Goal: Task Accomplishment & Management: Manage account settings

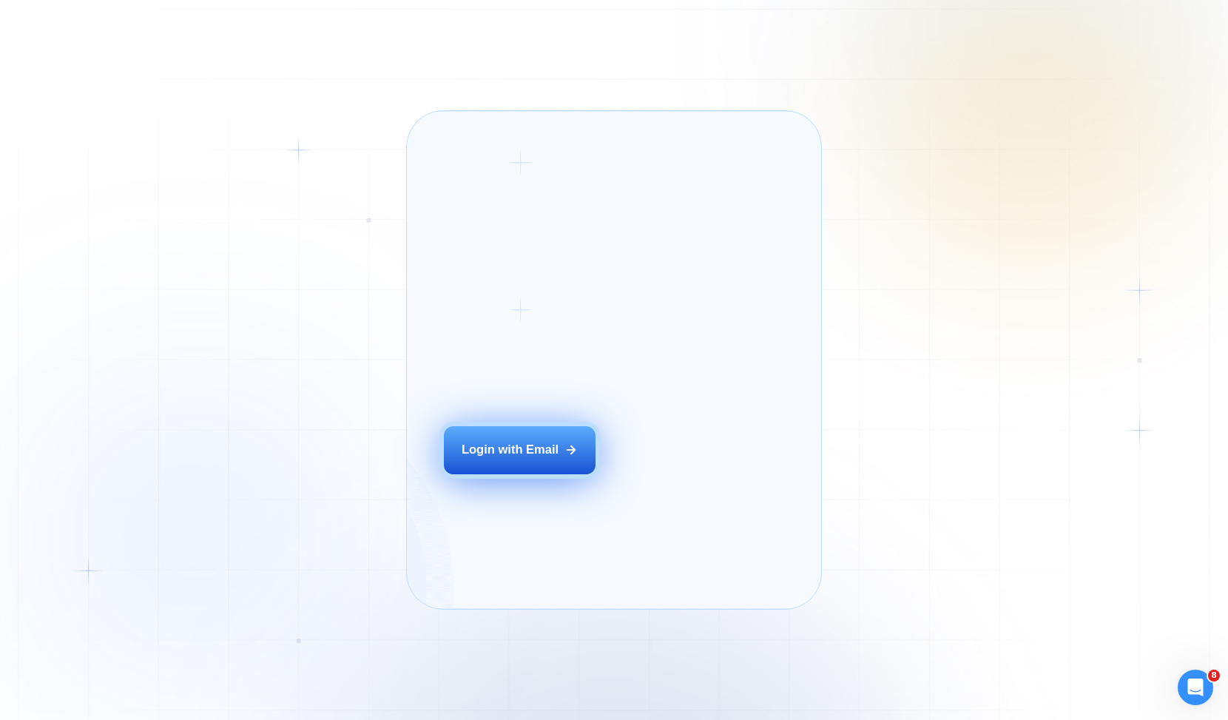
click at [535, 481] on div "Login ‍ Welcome to GigRadar. AI Business Manager for Agencies Login with Email" at bounding box center [539, 359] width 229 height 461
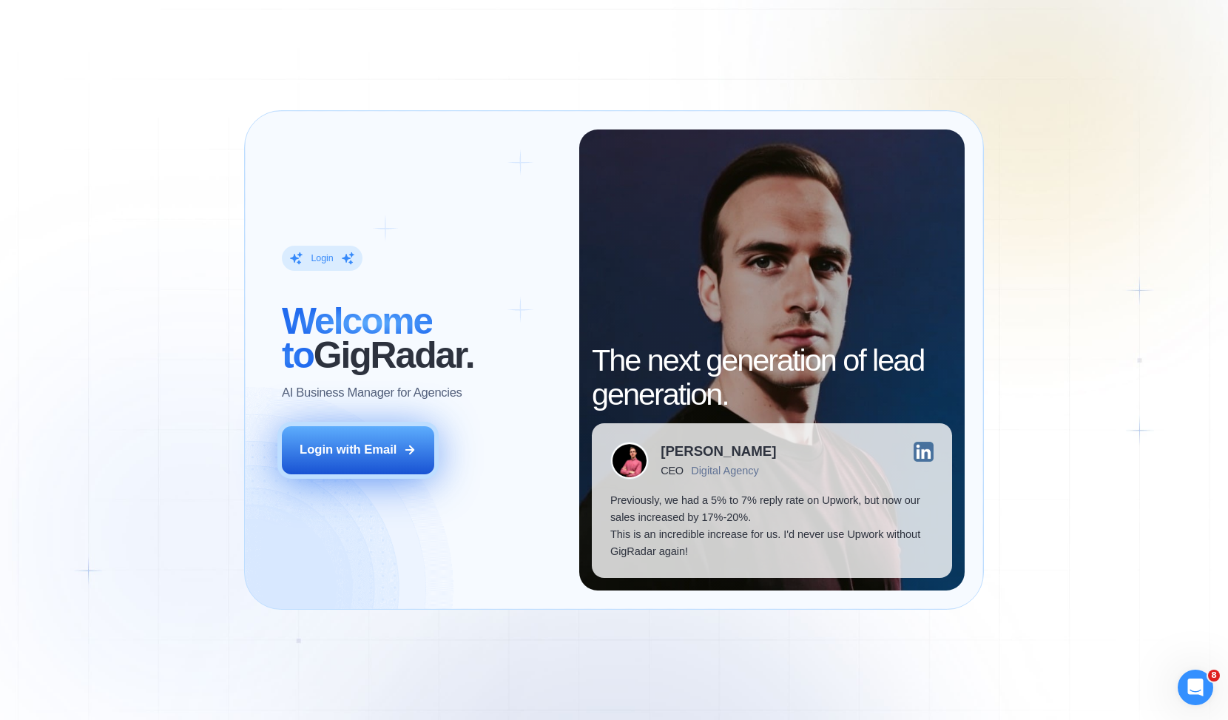
click at [415, 448] on icon at bounding box center [409, 449] width 13 height 13
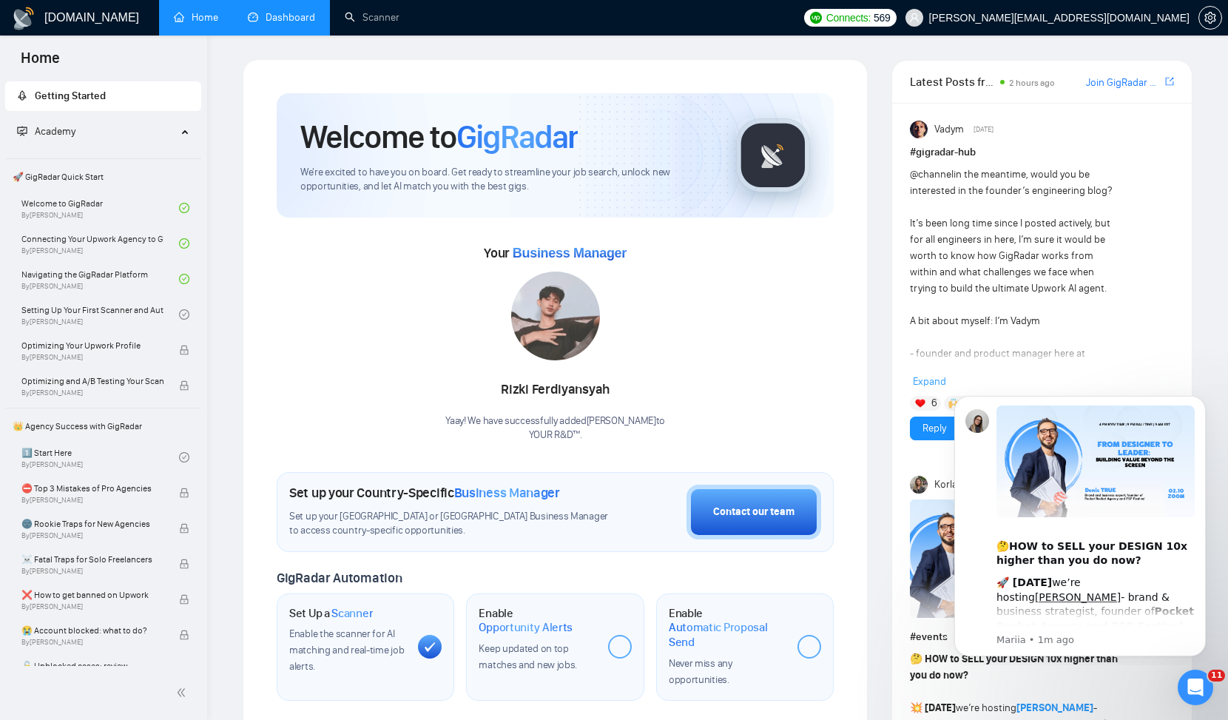
click at [311, 18] on link "Dashboard" at bounding box center [281, 17] width 67 height 13
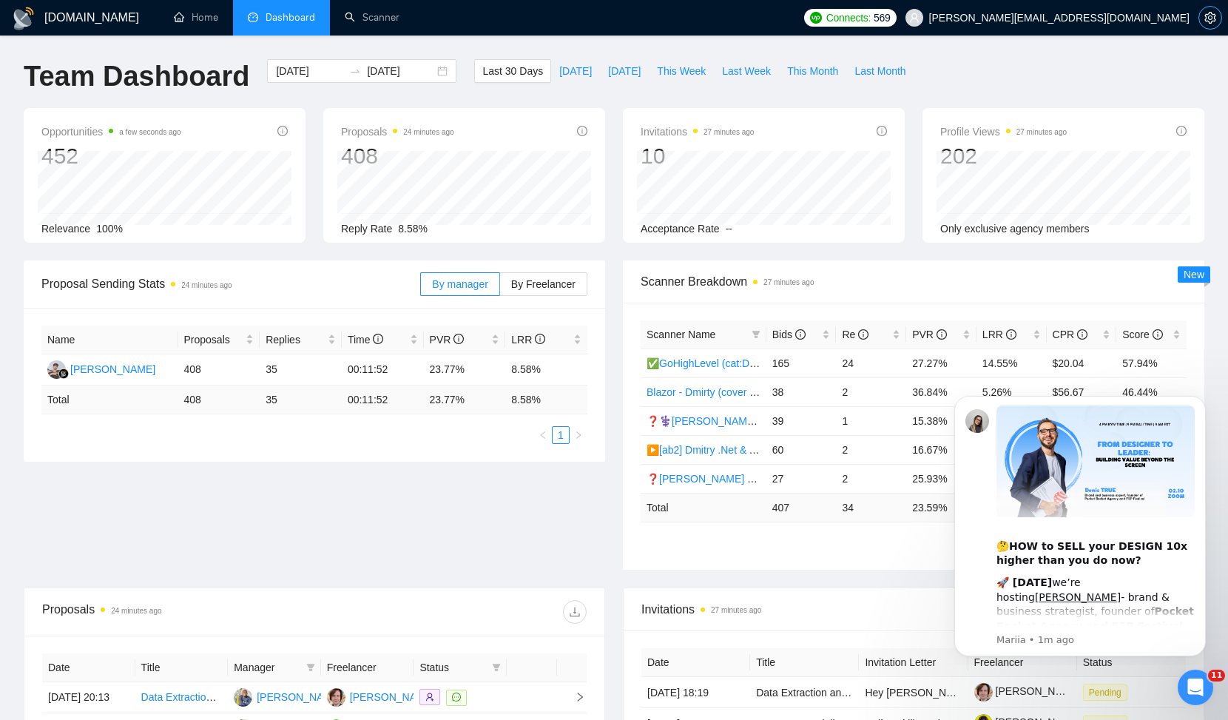
click at [1207, 22] on icon "setting" at bounding box center [1210, 18] width 12 height 12
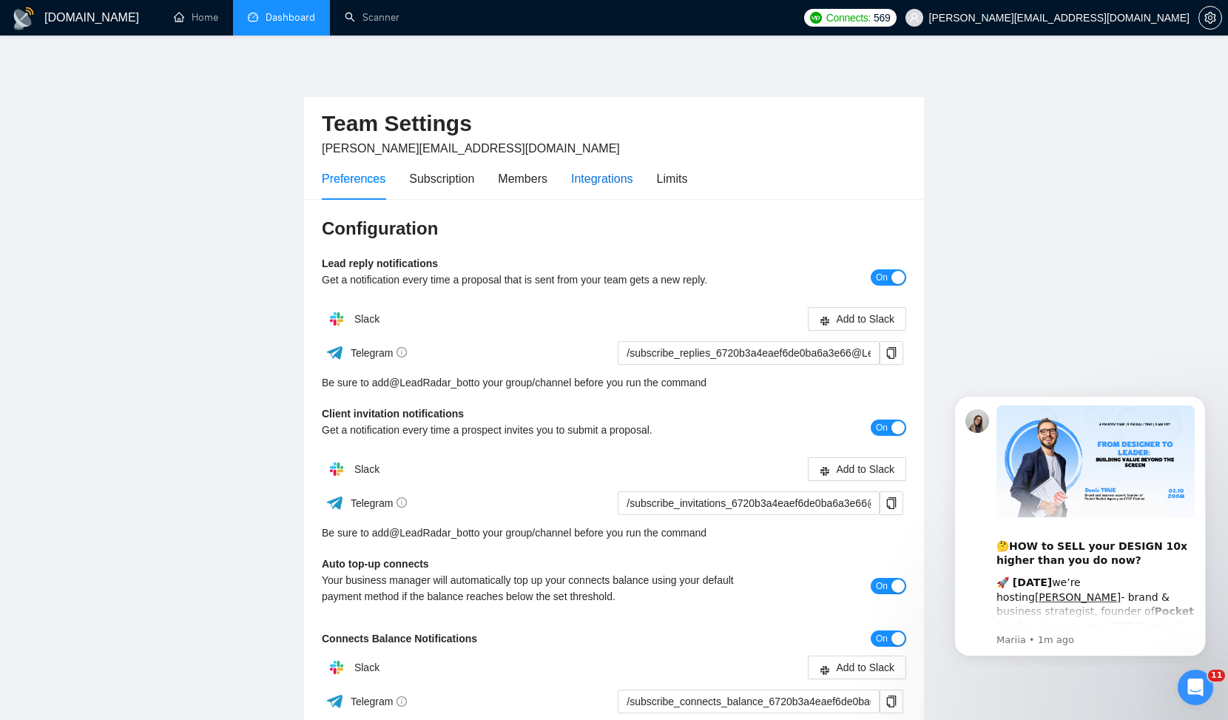
click at [626, 178] on div "Integrations" at bounding box center [602, 178] width 62 height 18
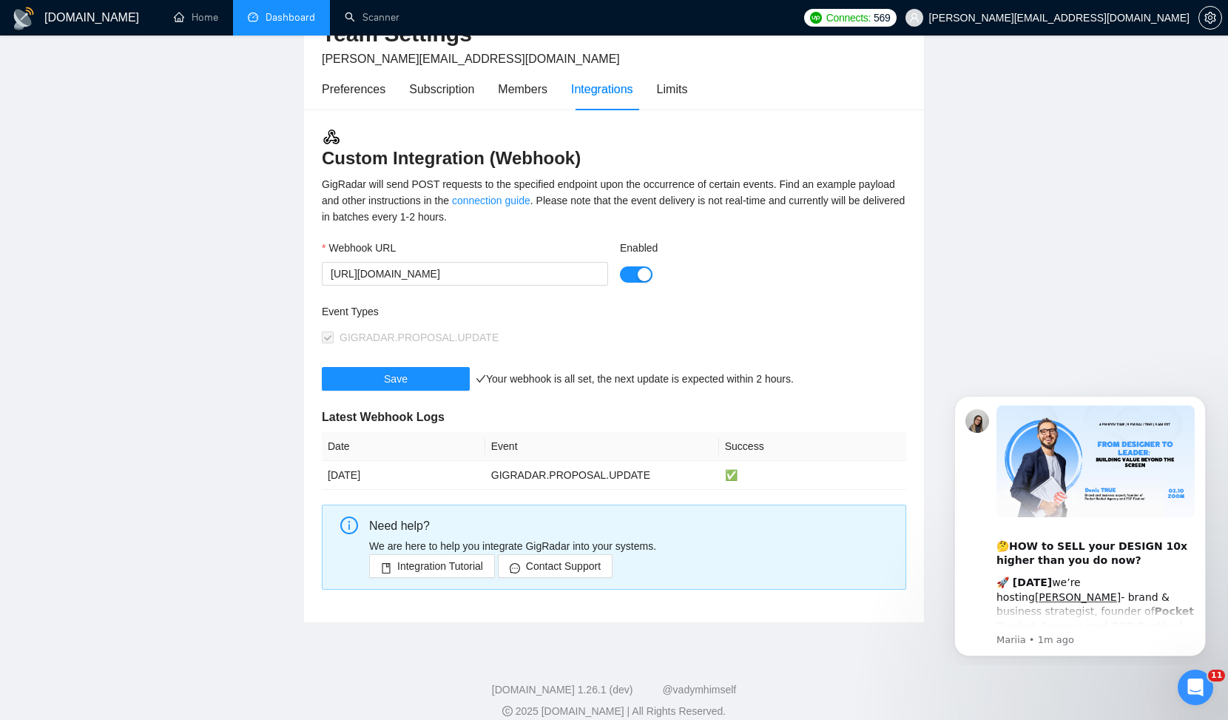
scroll to position [92, 0]
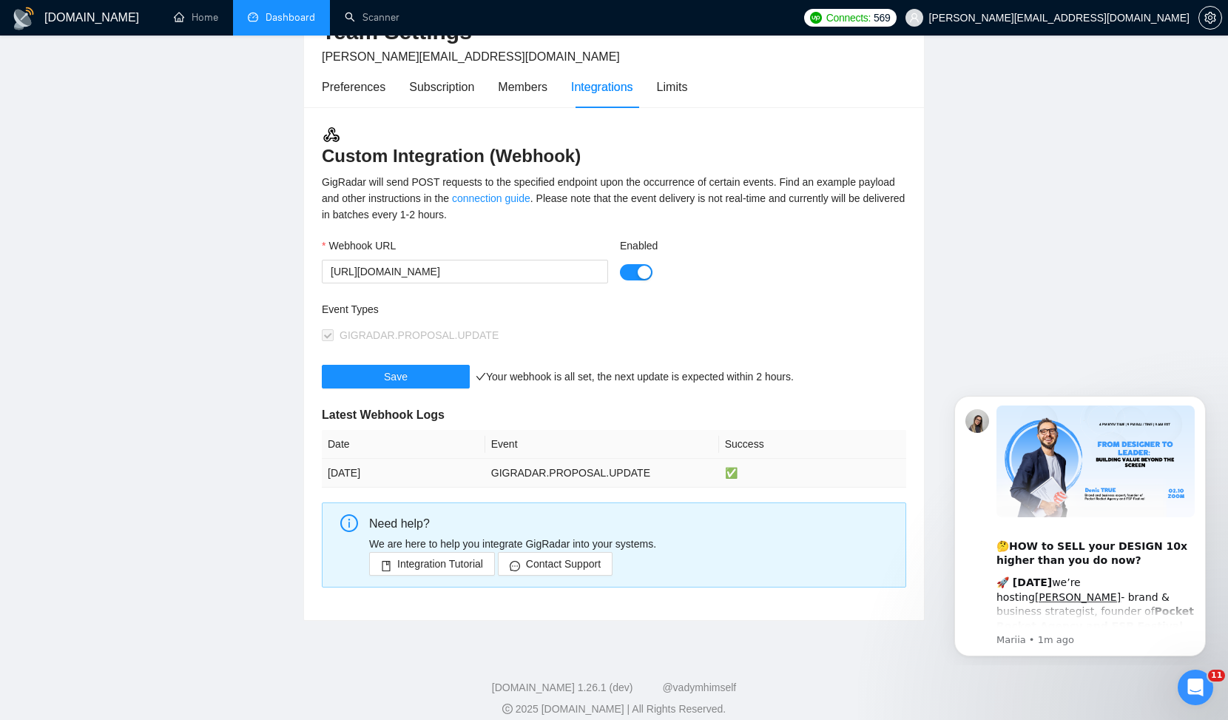
click at [555, 475] on td "GIGRADAR.PROPOSAL.UPDATE" at bounding box center [602, 473] width 234 height 29
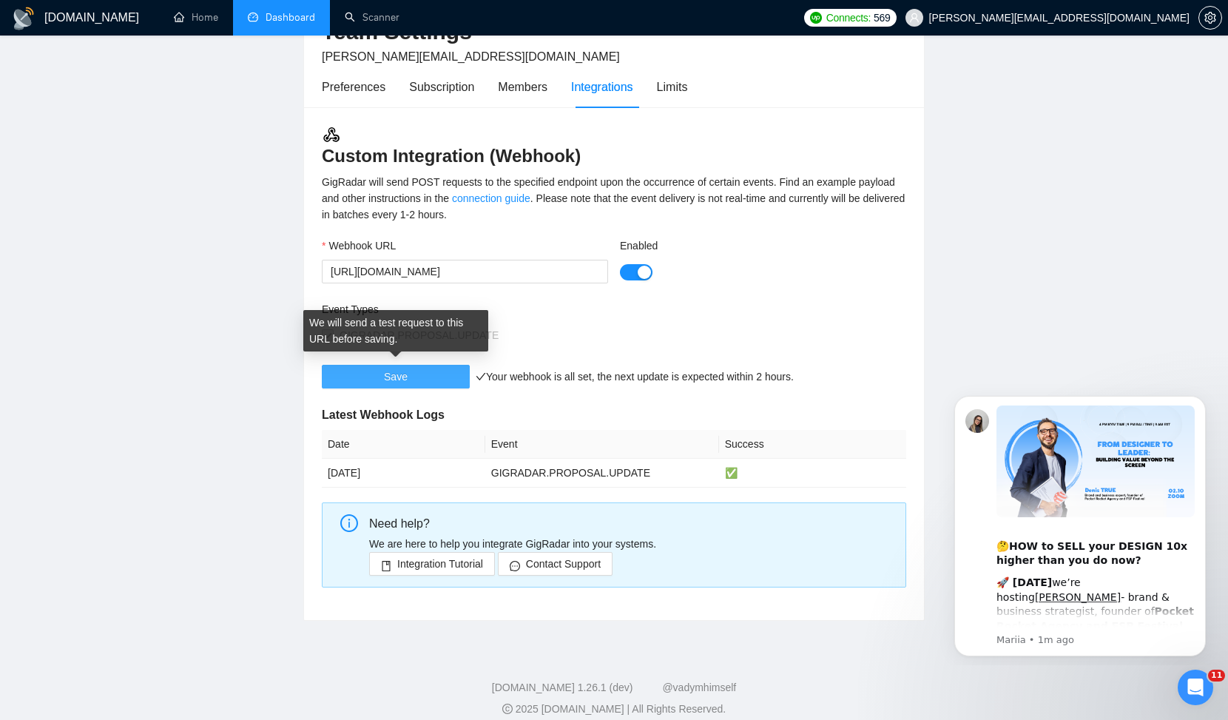
click at [421, 379] on button "Save" at bounding box center [396, 377] width 148 height 24
